Goal: Task Accomplishment & Management: Use online tool/utility

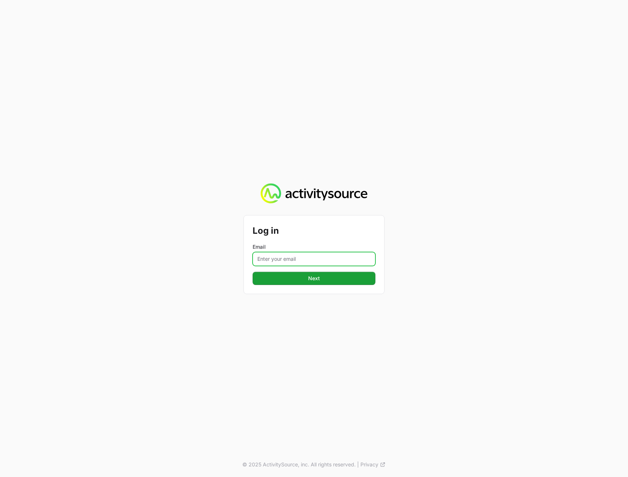
drag, startPoint x: 314, startPoint y: 255, endPoint x: 308, endPoint y: 256, distance: 6.4
click at [314, 255] on input "Email" at bounding box center [314, 259] width 123 height 14
type input "[PERSON_NAME][EMAIL_ADDRESS][DOMAIN_NAME]"
click at [495, 167] on div "Log in Email [PERSON_NAME][EMAIL_ADDRESS][DOMAIN_NAME] Next © 2025 ActivitySour…" at bounding box center [314, 238] width 628 height 477
click at [329, 279] on button "Next" at bounding box center [314, 278] width 123 height 13
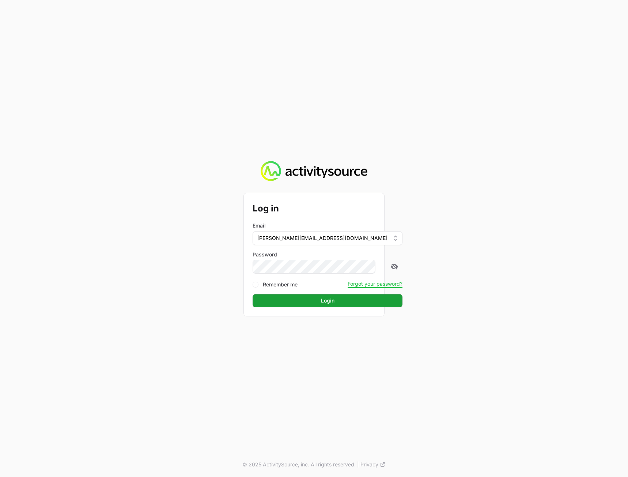
click at [505, 271] on div "Log in Email [PERSON_NAME][EMAIL_ADDRESS][DOMAIN_NAME] Password Remember me For…" at bounding box center [314, 238] width 628 height 477
click at [325, 304] on button "Login" at bounding box center [328, 300] width 150 height 13
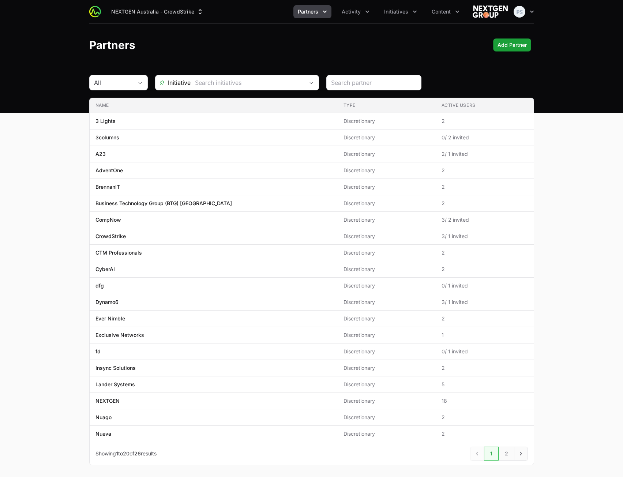
click at [306, 13] on span "Partners" at bounding box center [308, 11] width 20 height 7
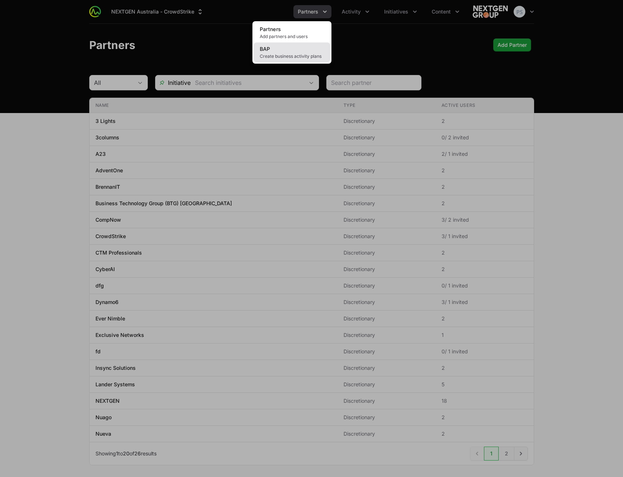
click at [295, 49] on link "BAP Create business activity plans" at bounding box center [292, 52] width 76 height 20
